Goal: Information Seeking & Learning: Learn about a topic

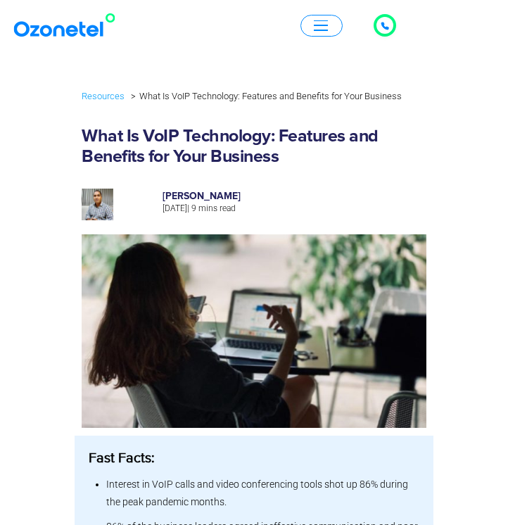
click at [324, 30] on span "button" at bounding box center [321, 30] width 14 height 1
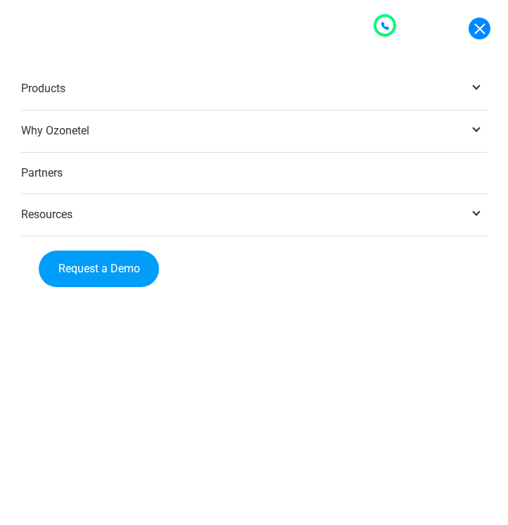
click at [474, 126] on span at bounding box center [476, 127] width 21 height 21
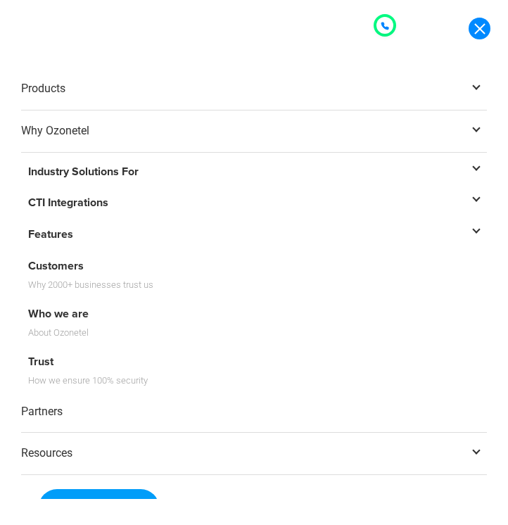
scroll to position [27, 0]
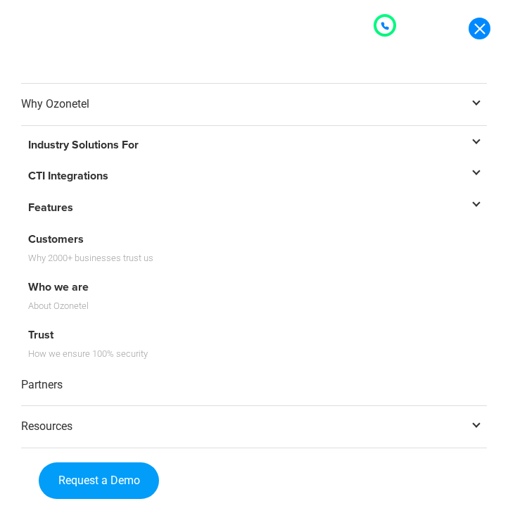
click at [56, 286] on link "Who we are About Ozonetel" at bounding box center [254, 295] width 466 height 41
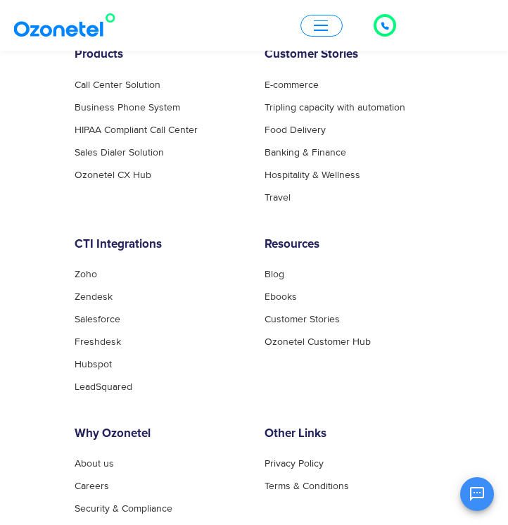
scroll to position [1909, 0]
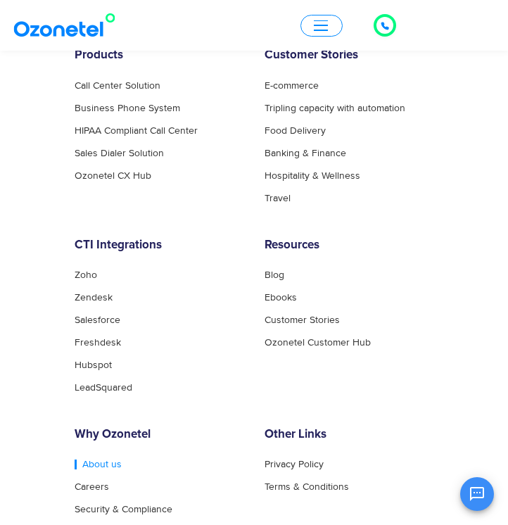
click at [89, 464] on link "About us" at bounding box center [98, 464] width 47 height 10
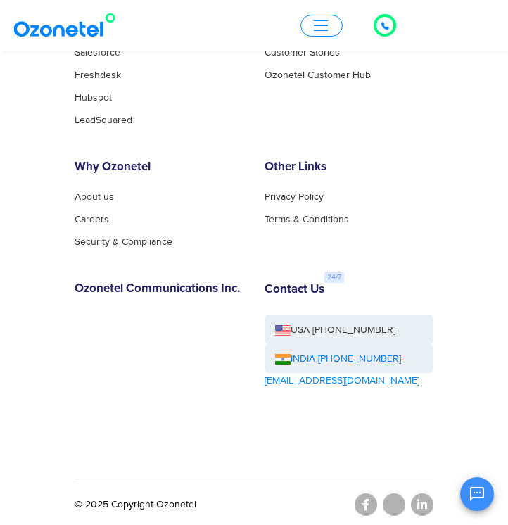
scroll to position [2181, 0]
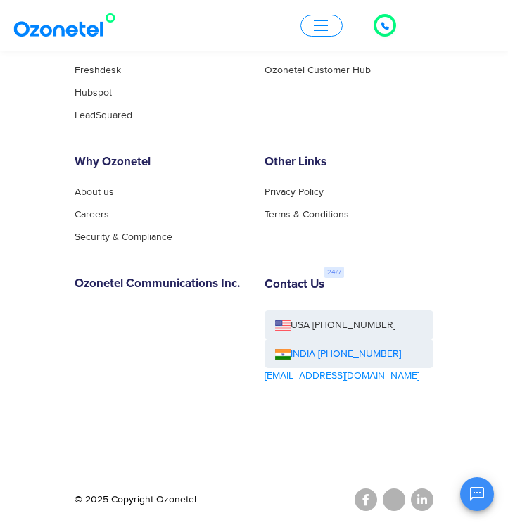
click at [431, 504] on div "OK Ozonetel Bot Ozonetel recognized as a Leader by G2 for CCAAS ​ 0" at bounding box center [342, 491] width 304 height 37
click at [419, 502] on div "OK Ozonetel Bot Ozonetel recognized as a Leader by G2 for CCAAS ​ 0" at bounding box center [342, 491] width 304 height 37
click at [368, 503] on div "OK Ozonetel Bot Ozonetel recognized as a Leader by G2 for CCAAS ​ 0" at bounding box center [342, 491] width 304 height 37
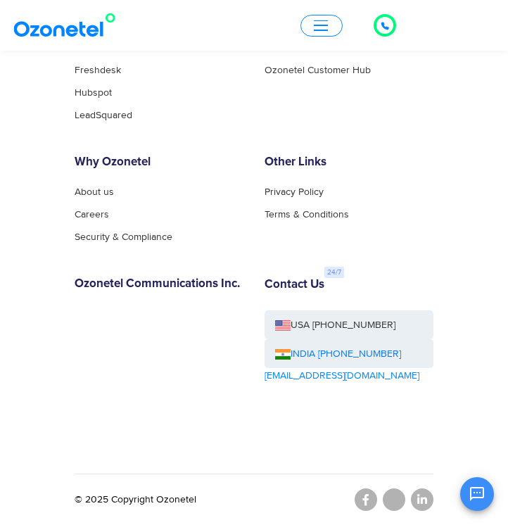
click at [319, 32] on button "button" at bounding box center [321, 26] width 42 height 22
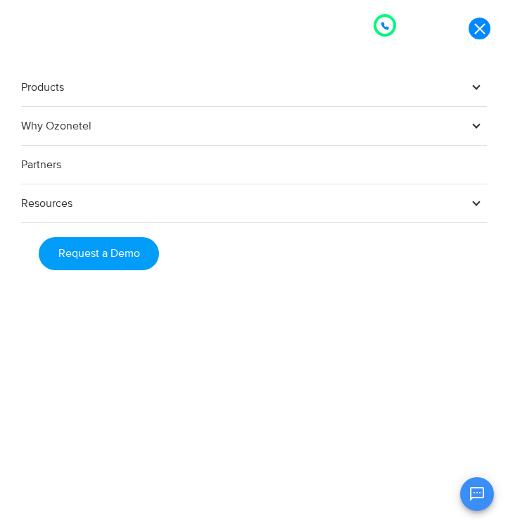
click at [473, 204] on span at bounding box center [476, 201] width 21 height 21
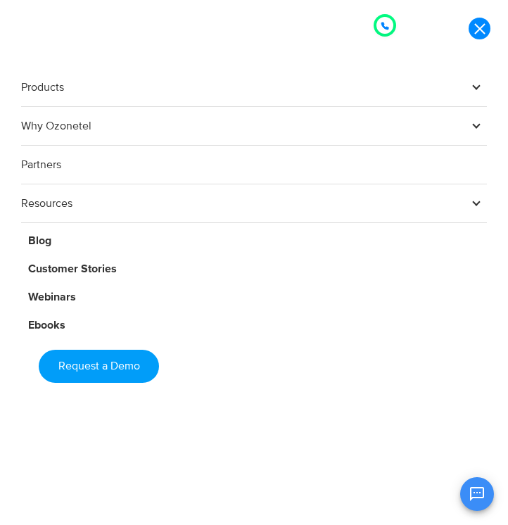
click at [478, 122] on span at bounding box center [476, 124] width 21 height 21
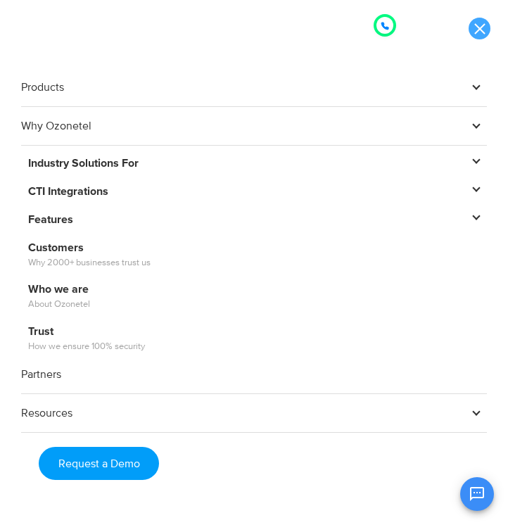
click at [480, 33] on link at bounding box center [480, 29] width 22 height 22
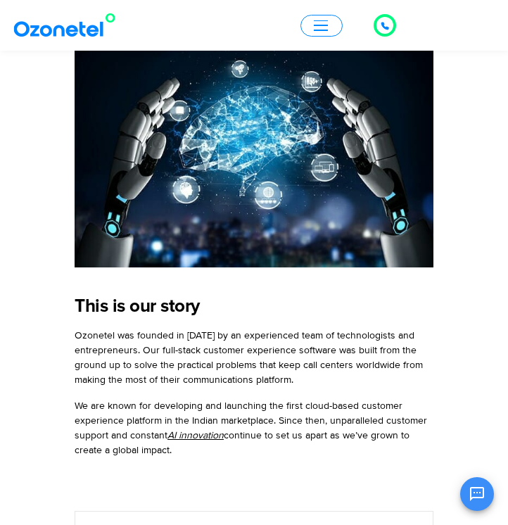
scroll to position [0, 0]
